Goal: Navigation & Orientation: Find specific page/section

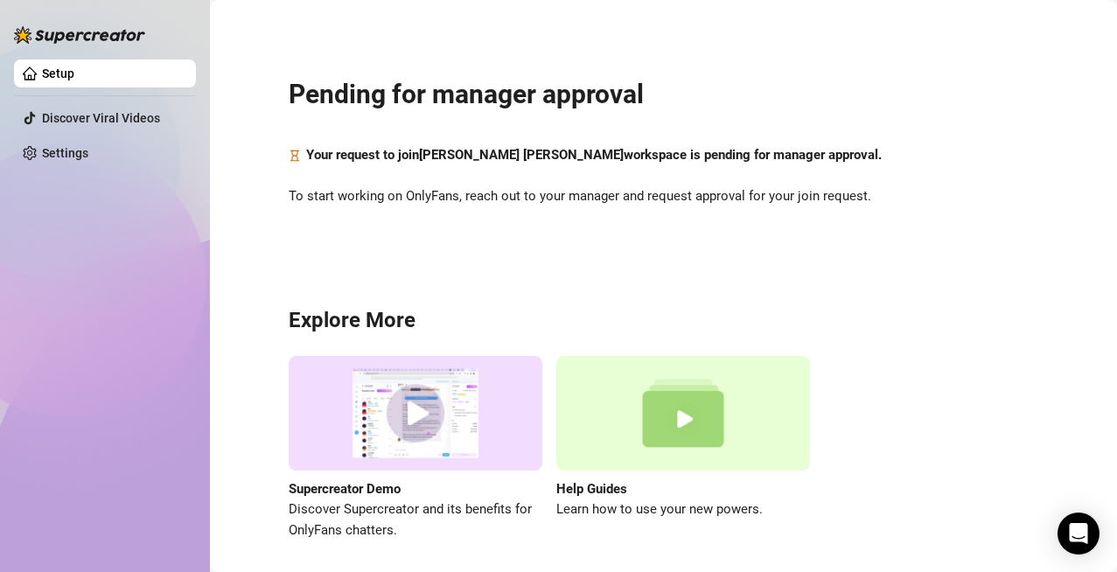
click at [74, 70] on link "Setup" at bounding box center [58, 73] width 32 height 14
click at [827, 290] on div "Pending for manager approval Your request to join Marianne Kathleen workspace i…" at bounding box center [663, 298] width 872 height 572
